Goal: Information Seeking & Learning: Learn about a topic

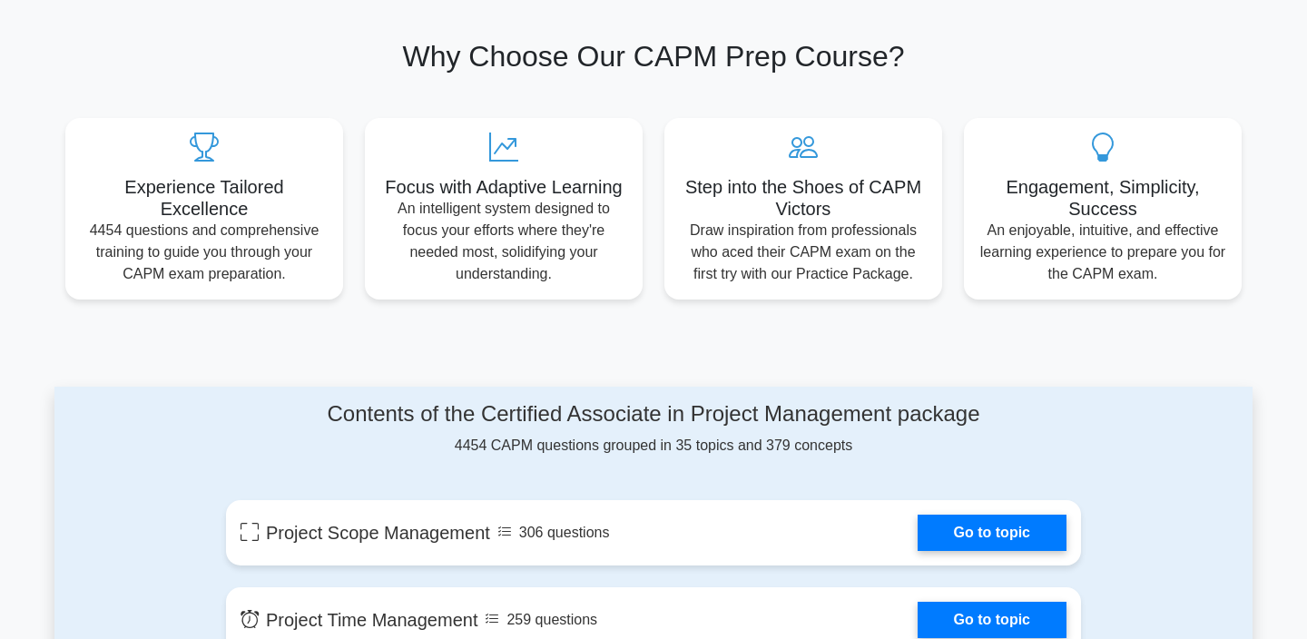
scroll to position [901, 0]
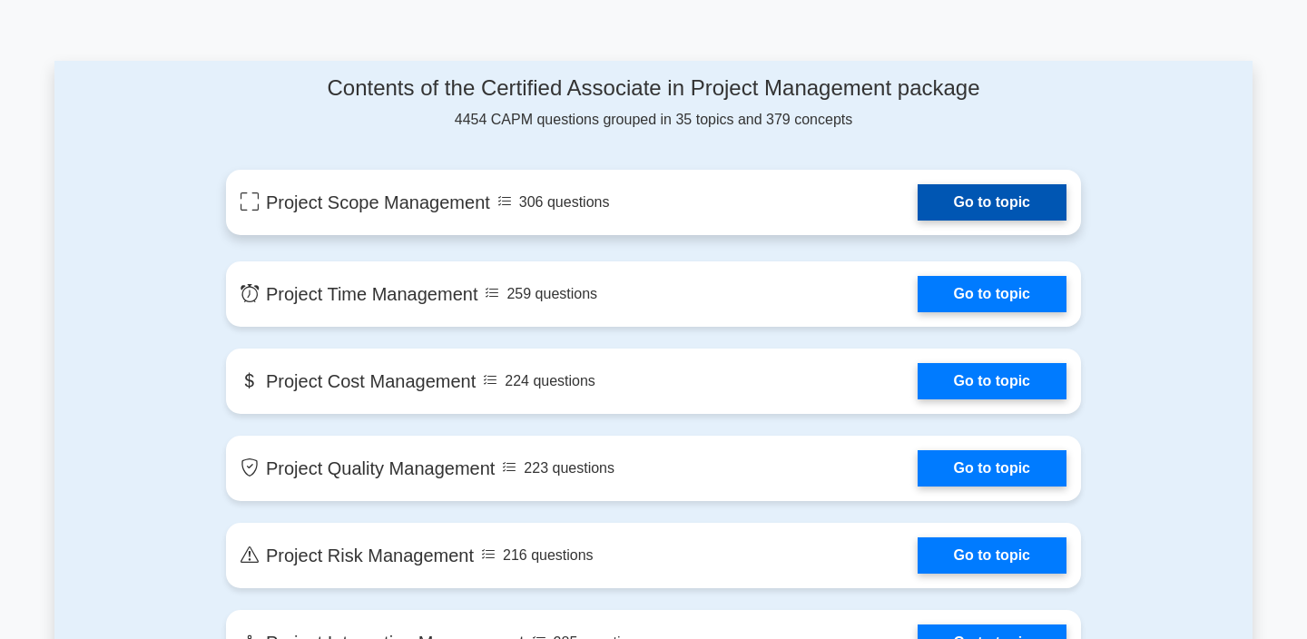
click at [951, 220] on link "Go to topic" at bounding box center [991, 202] width 149 height 36
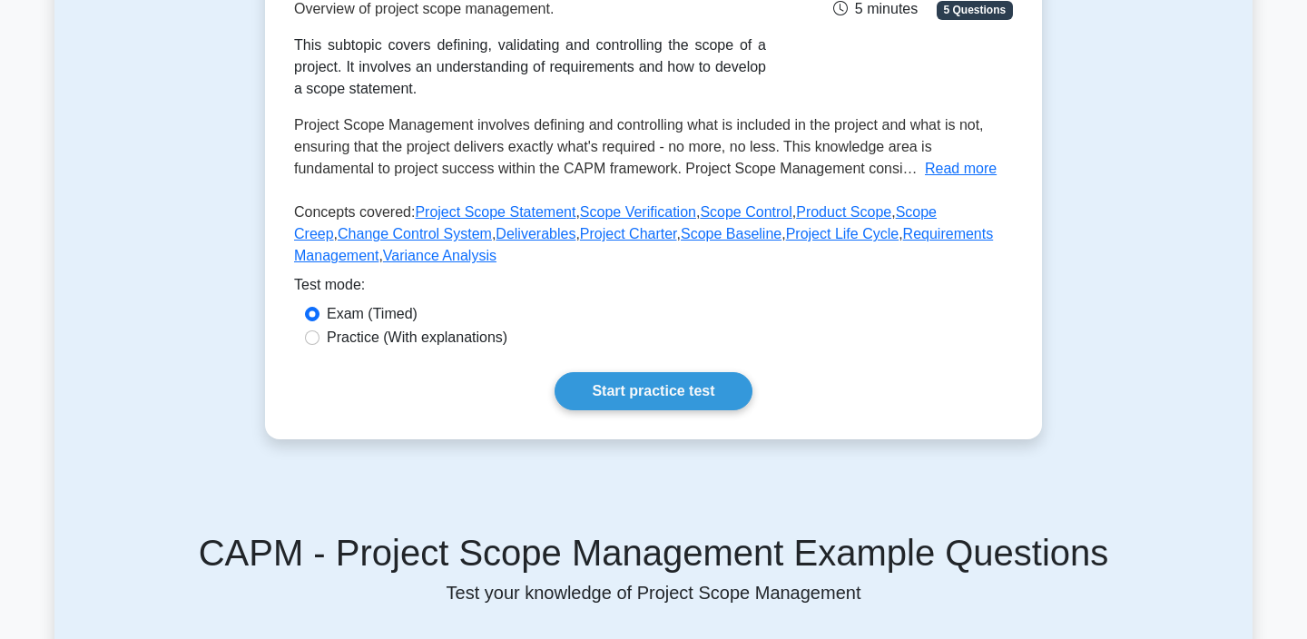
scroll to position [379, 0]
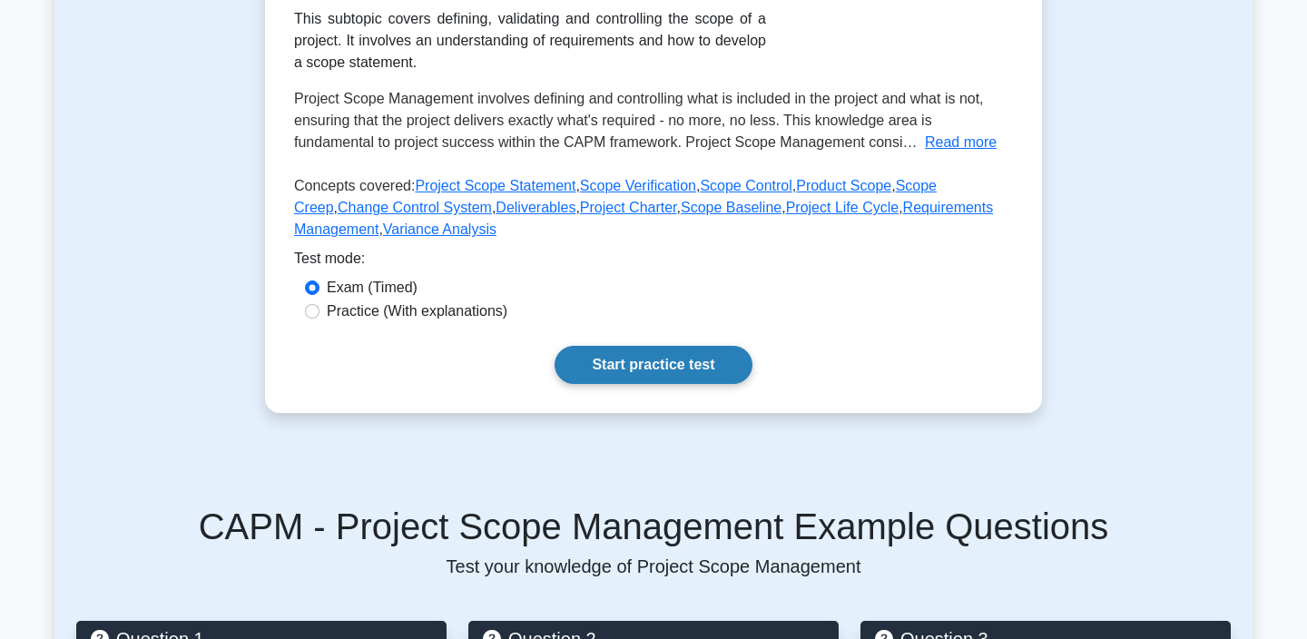
click at [607, 363] on link "Start practice test" at bounding box center [652, 365] width 197 height 38
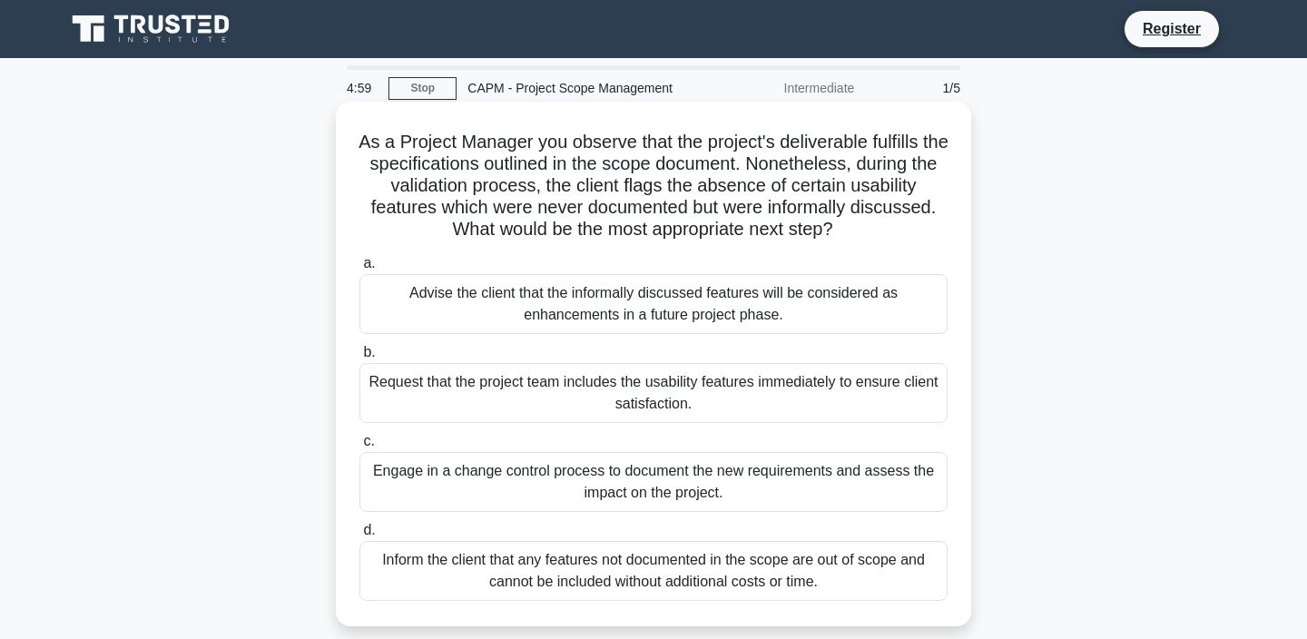
click at [552, 302] on div "Advise the client that the informally discussed features will be considered as …" at bounding box center [653, 304] width 588 height 60
click at [359, 269] on input "a. Advise the client that the informally discussed features will be considered …" at bounding box center [359, 264] width 0 height 12
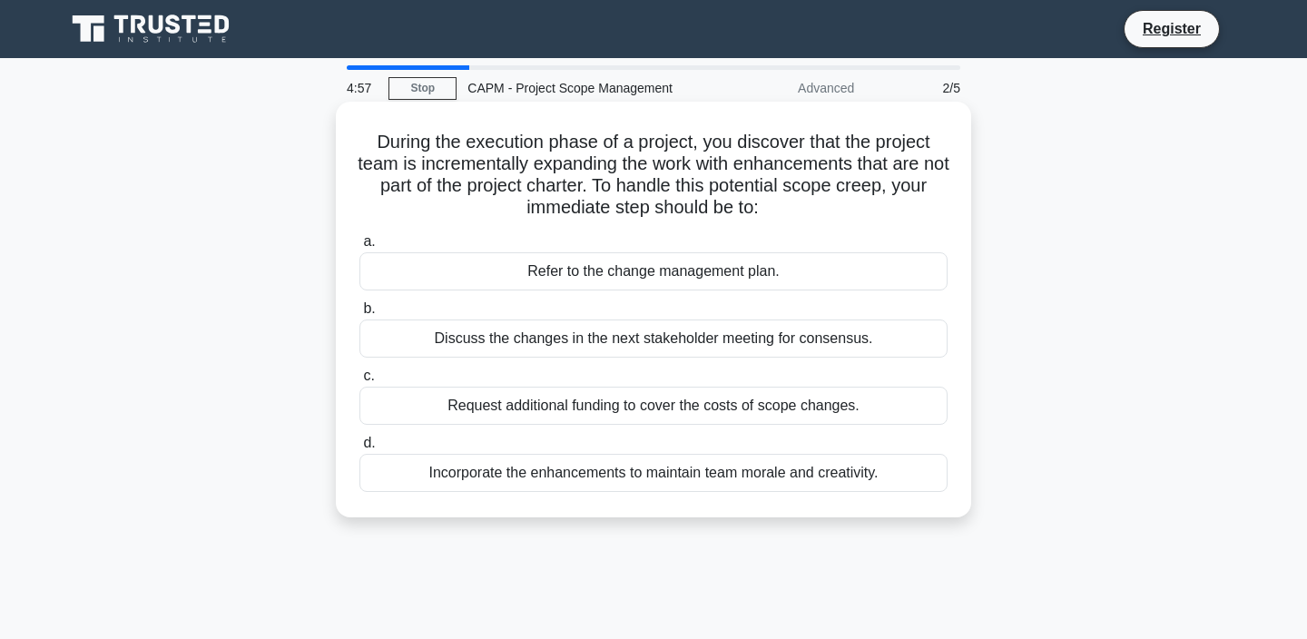
click at [541, 325] on div "Discuss the changes in the next stakeholder meeting for consensus." at bounding box center [653, 338] width 588 height 38
click at [359, 315] on input "b. Discuss the changes in the next stakeholder meeting for consensus." at bounding box center [359, 309] width 0 height 12
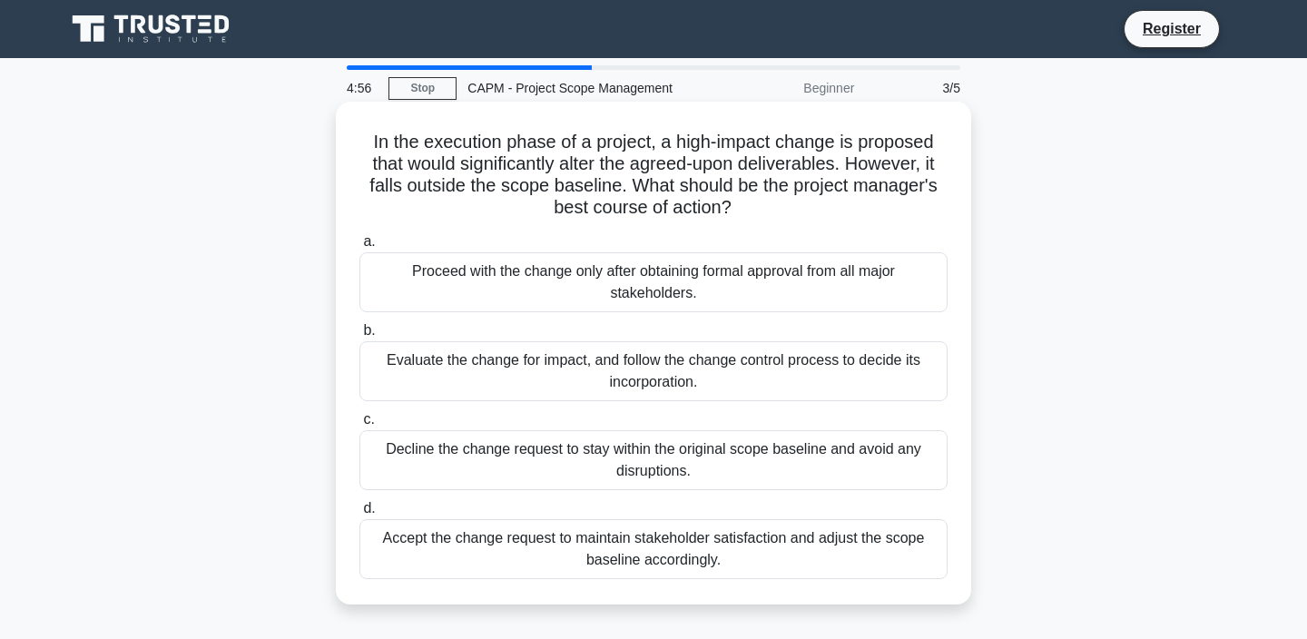
click at [530, 392] on div "Evaluate the change for impact, and follow the change control process to decide…" at bounding box center [653, 371] width 588 height 60
click at [359, 337] on input "b. Evaluate the change for impact, and follow the change control process to dec…" at bounding box center [359, 331] width 0 height 12
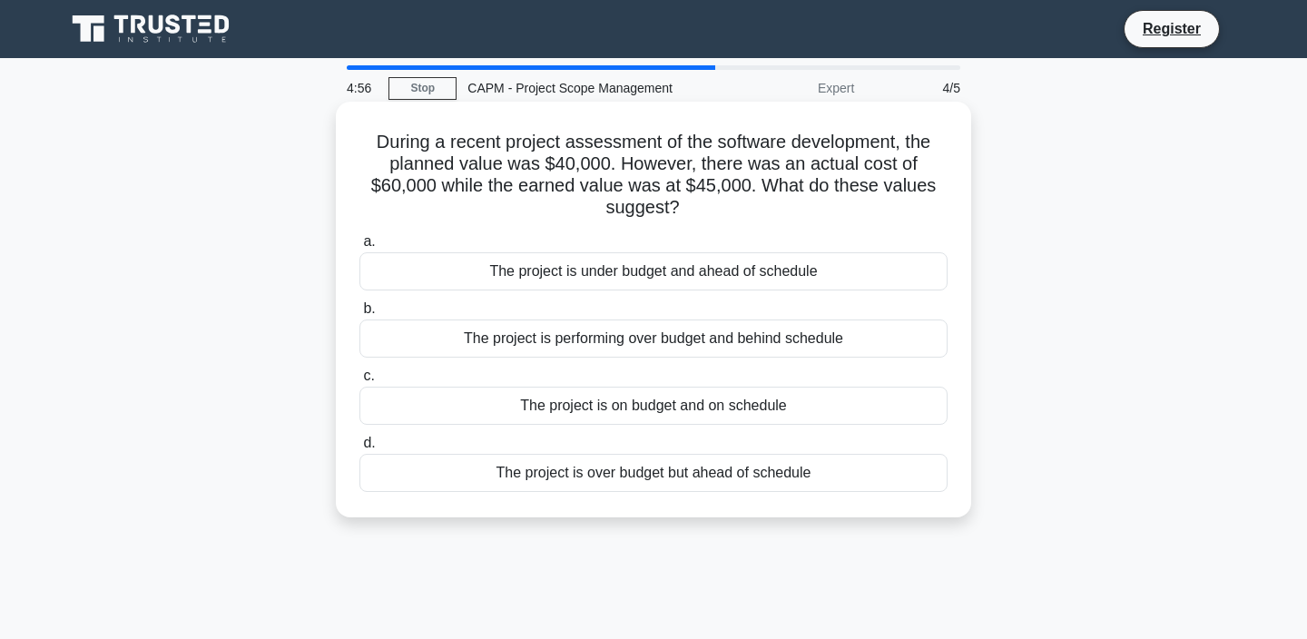
click at [523, 440] on label "d. The project is over budget but ahead of schedule" at bounding box center [653, 462] width 588 height 60
click at [359, 440] on input "d. The project is over budget but ahead of schedule" at bounding box center [359, 443] width 0 height 12
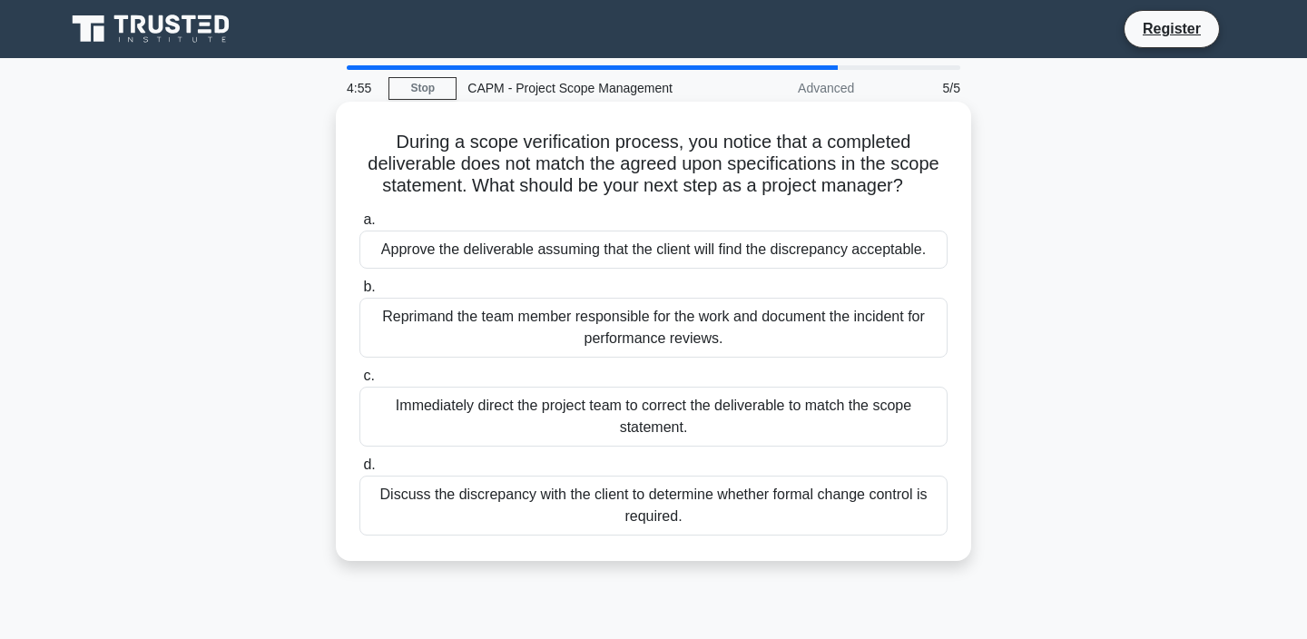
drag, startPoint x: 527, startPoint y: 465, endPoint x: 527, endPoint y: 447, distance: 17.2
click at [527, 465] on label "d. Discuss the discrepancy with the client to determine whether formal change c…" at bounding box center [653, 495] width 588 height 82
click at [359, 465] on input "d. Discuss the discrepancy with the client to determine whether formal change c…" at bounding box center [359, 465] width 0 height 12
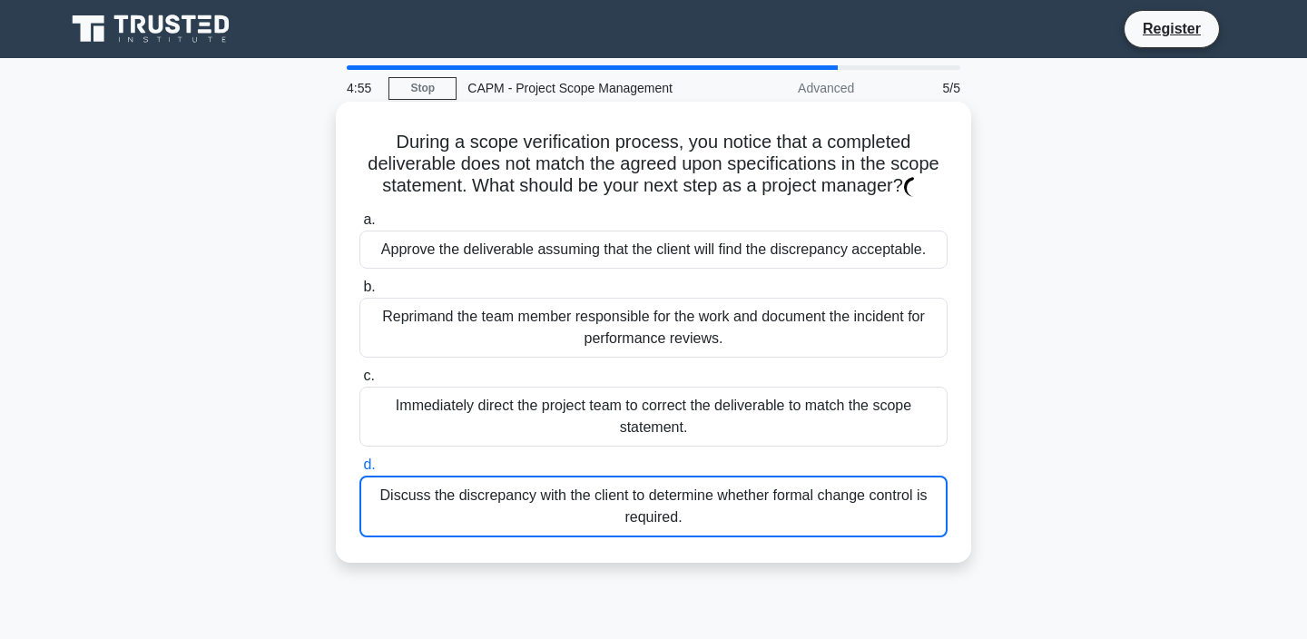
click at [527, 446] on div "Immediately direct the project team to correct the deliverable to match the sco…" at bounding box center [653, 417] width 588 height 60
click at [359, 382] on input "c. Immediately direct the project team to correct the deliverable to match the …" at bounding box center [359, 376] width 0 height 12
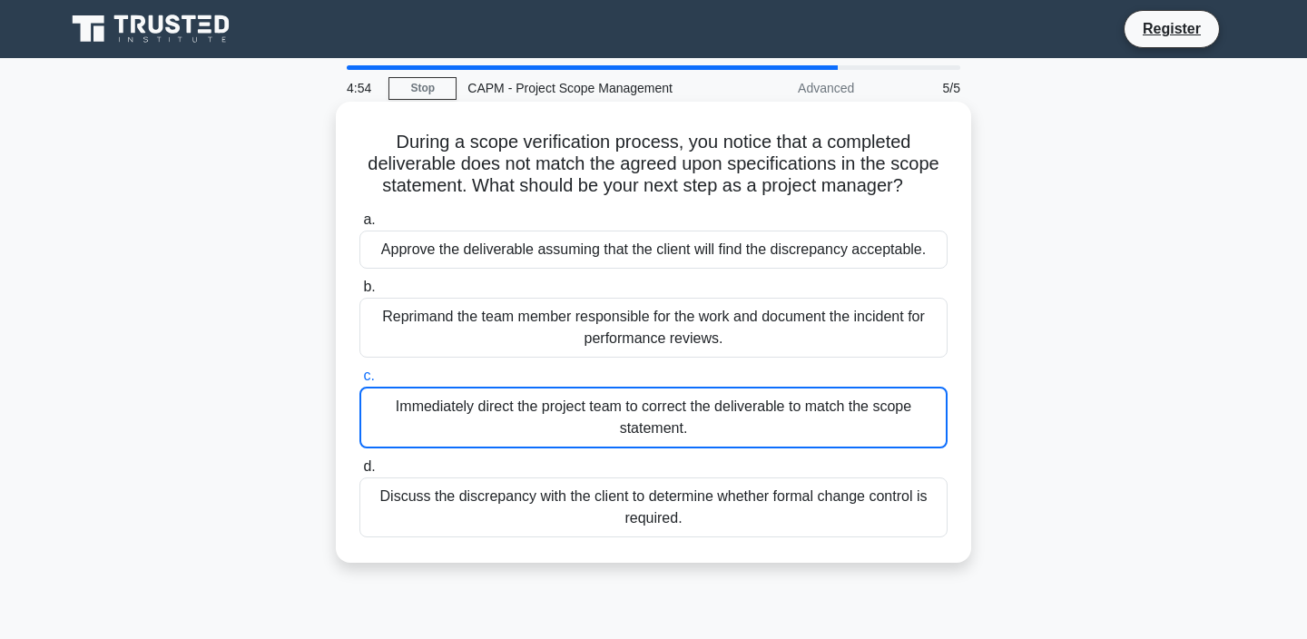
click at [527, 446] on div "Immediately direct the project team to correct the deliverable to match the sco…" at bounding box center [653, 418] width 588 height 62
click at [359, 382] on input "c. Immediately direct the project team to correct the deliverable to match the …" at bounding box center [359, 376] width 0 height 12
